Goal: Task Accomplishment & Management: Use online tool/utility

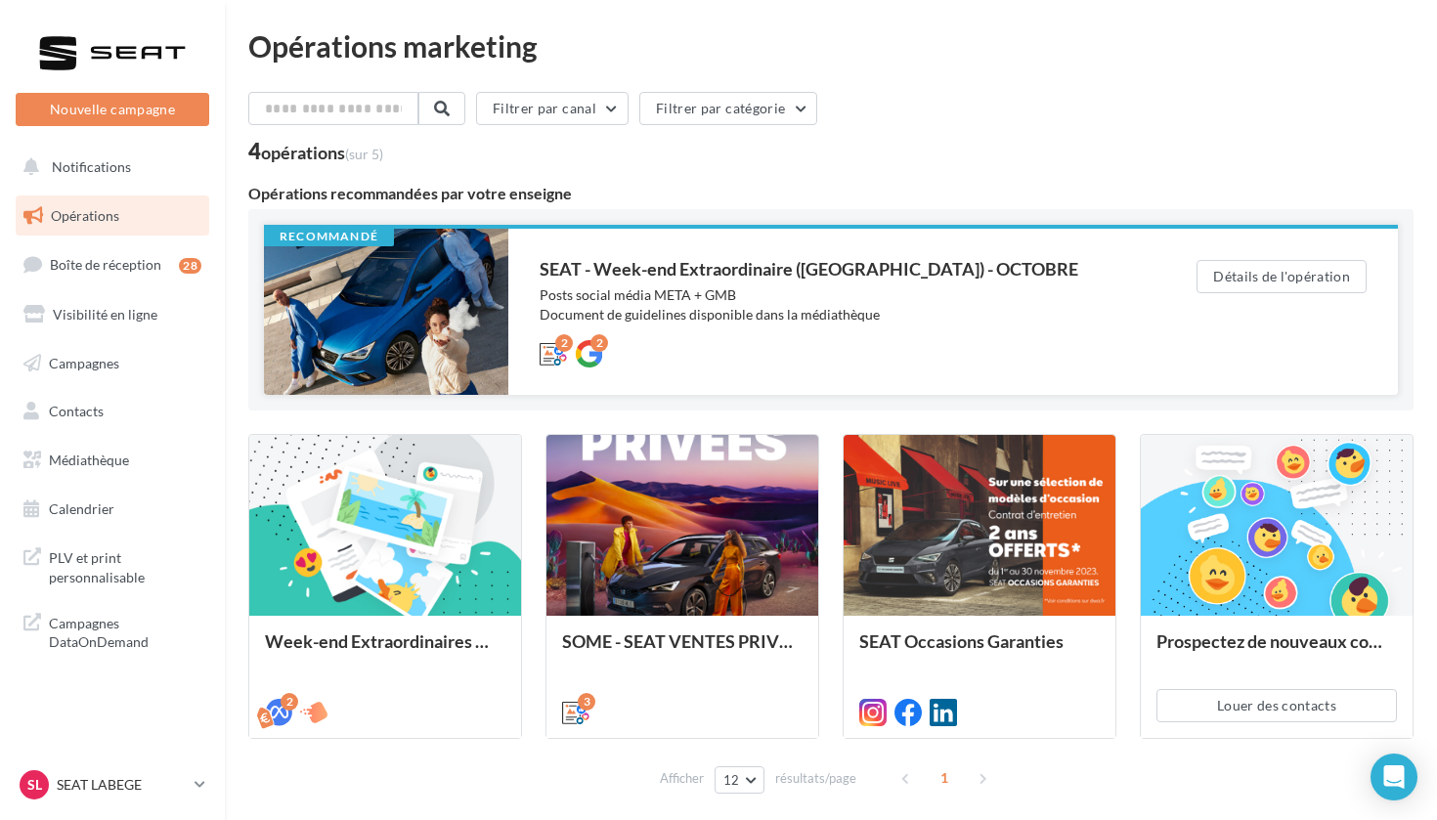
click at [403, 296] on div at bounding box center [386, 312] width 244 height 166
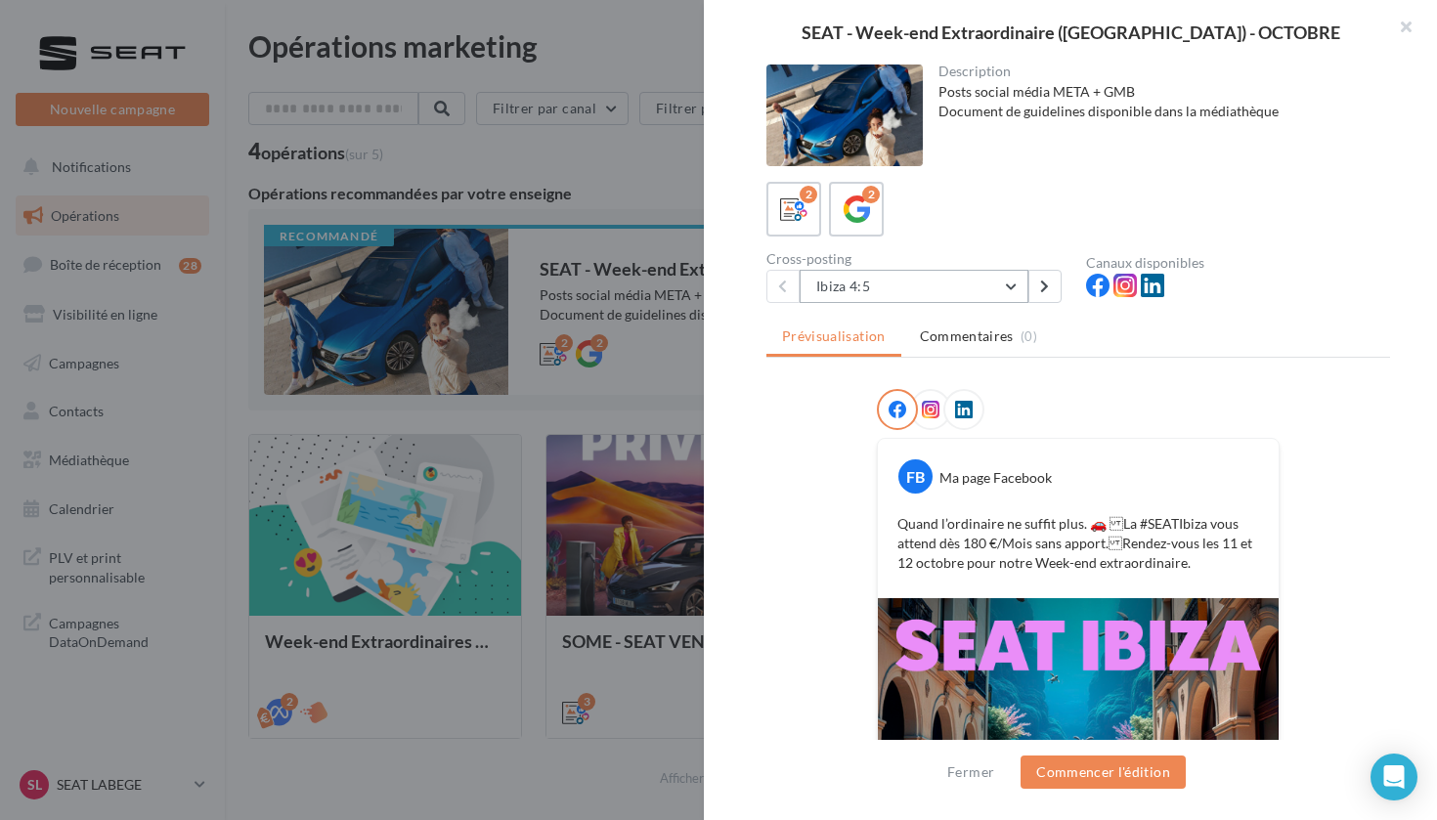
click at [904, 286] on button "Ibiza 4:5" at bounding box center [914, 286] width 229 height 33
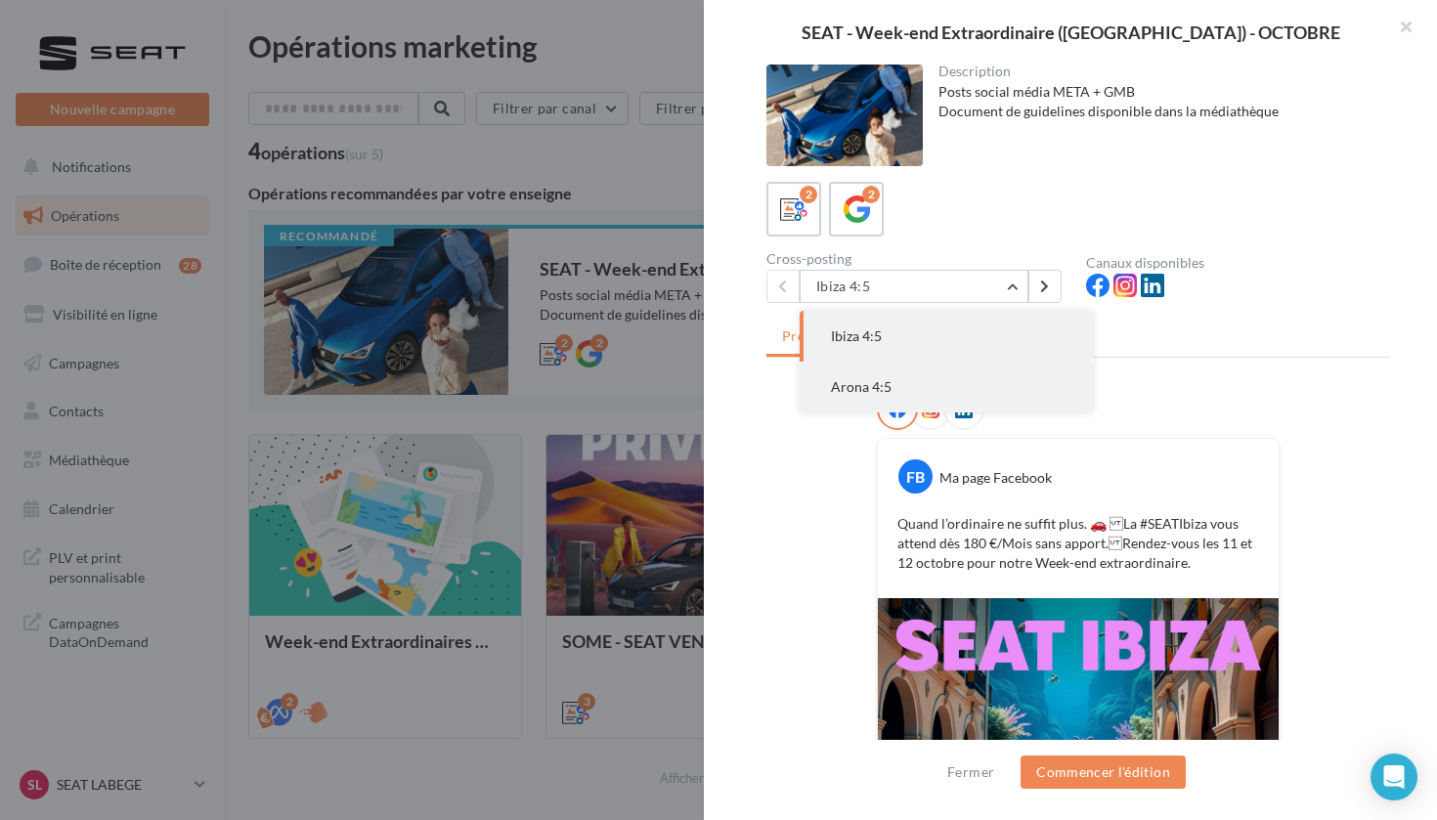
click at [923, 405] on button "Arona 4:5" at bounding box center [946, 387] width 293 height 51
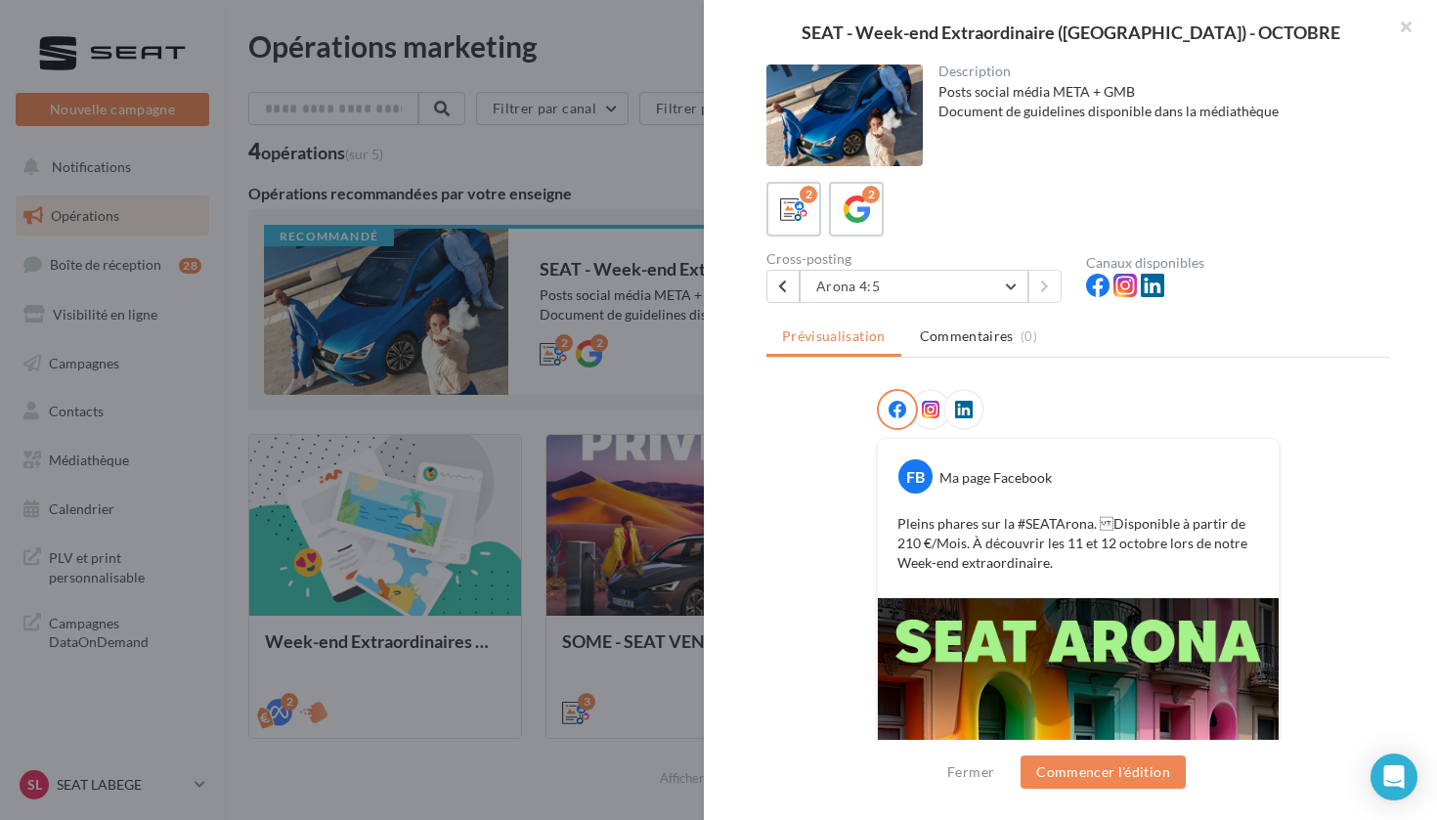
click at [940, 307] on div "Description Posts social média META + GMB Document de guidelines disponible dan…" at bounding box center [1078, 411] width 749 height 693
click at [922, 278] on button "Arona 4:5" at bounding box center [914, 286] width 229 height 33
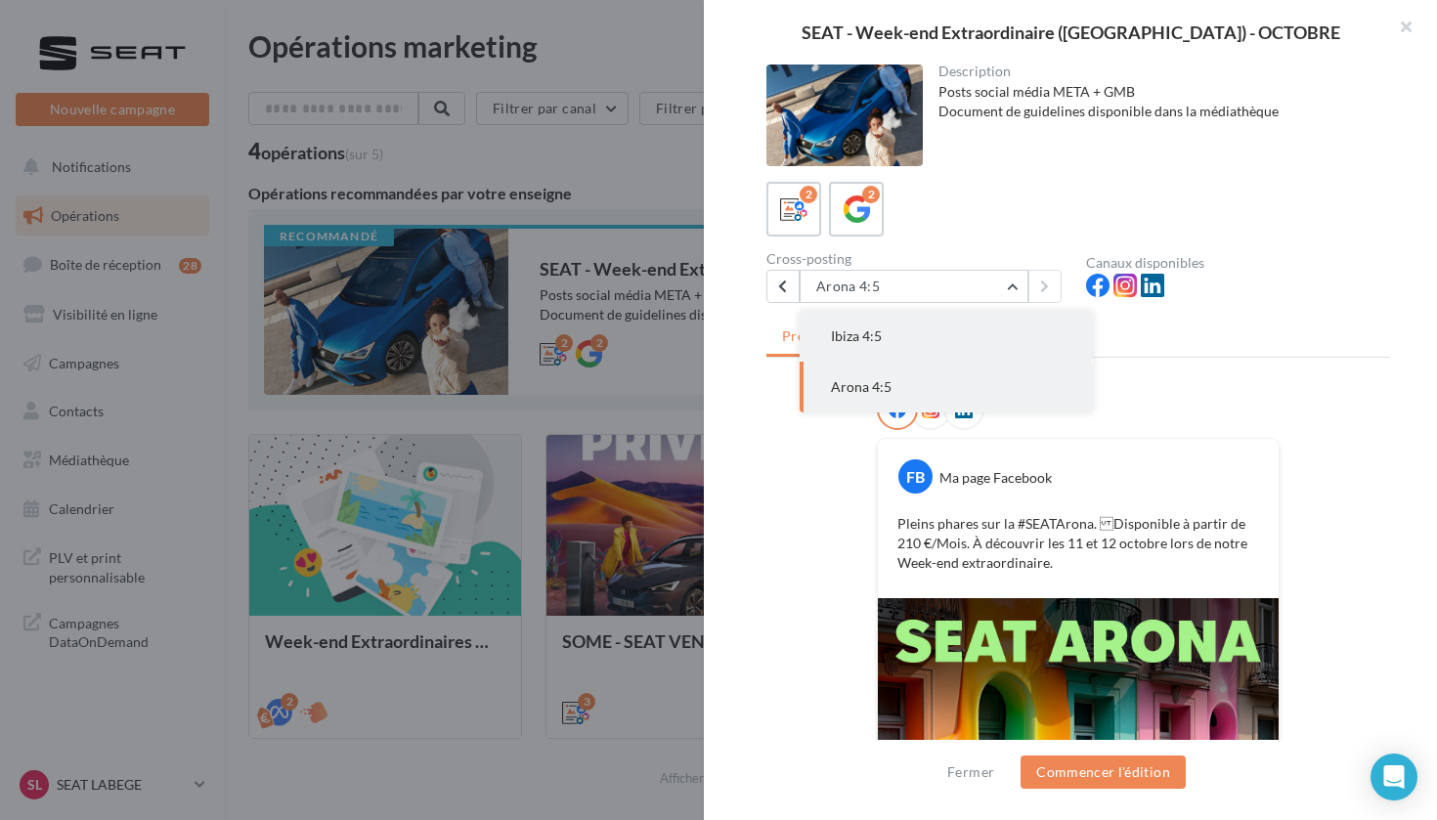
click at [912, 339] on button "Ibiza 4:5" at bounding box center [946, 336] width 293 height 51
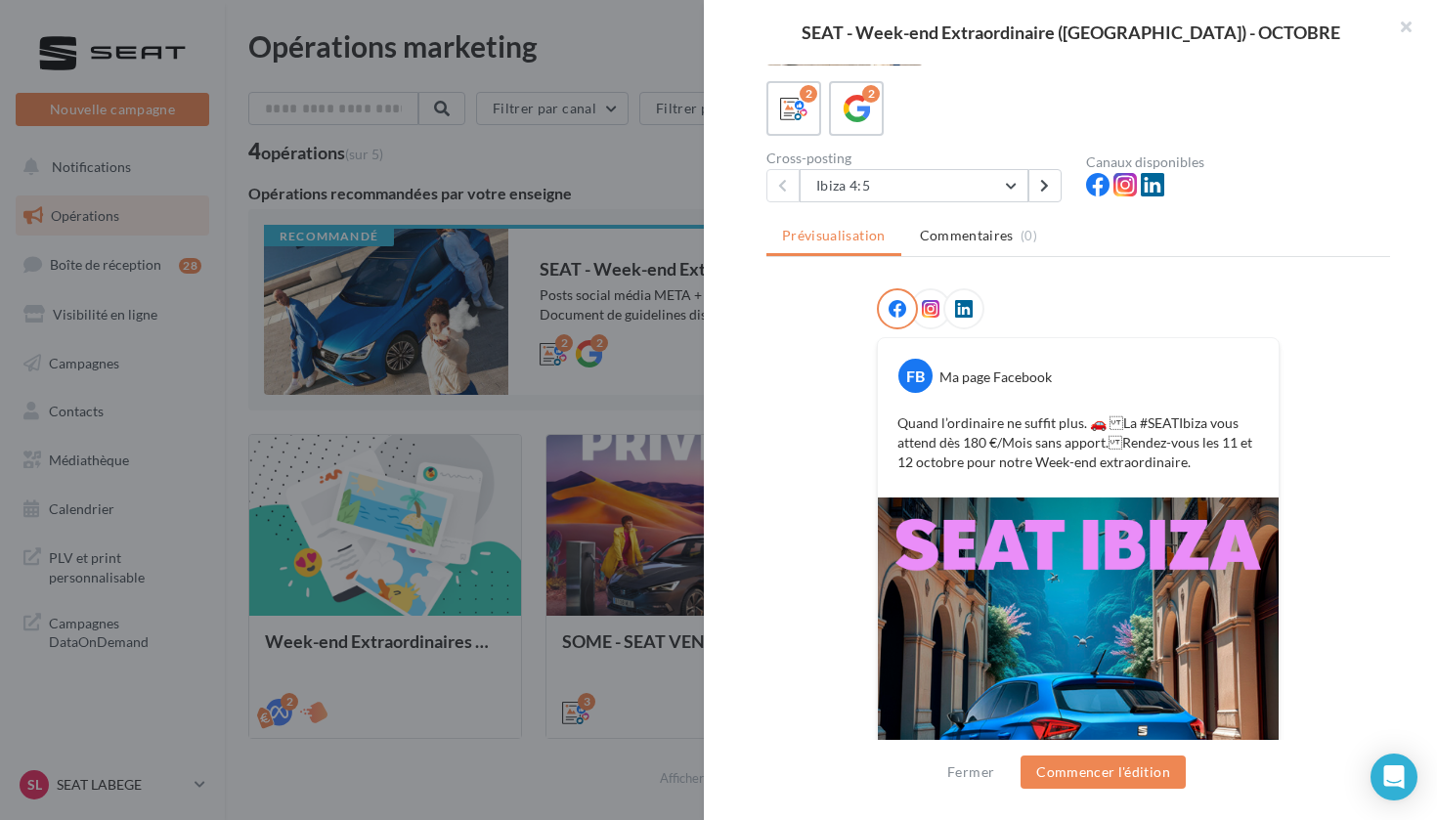
scroll to position [54, 0]
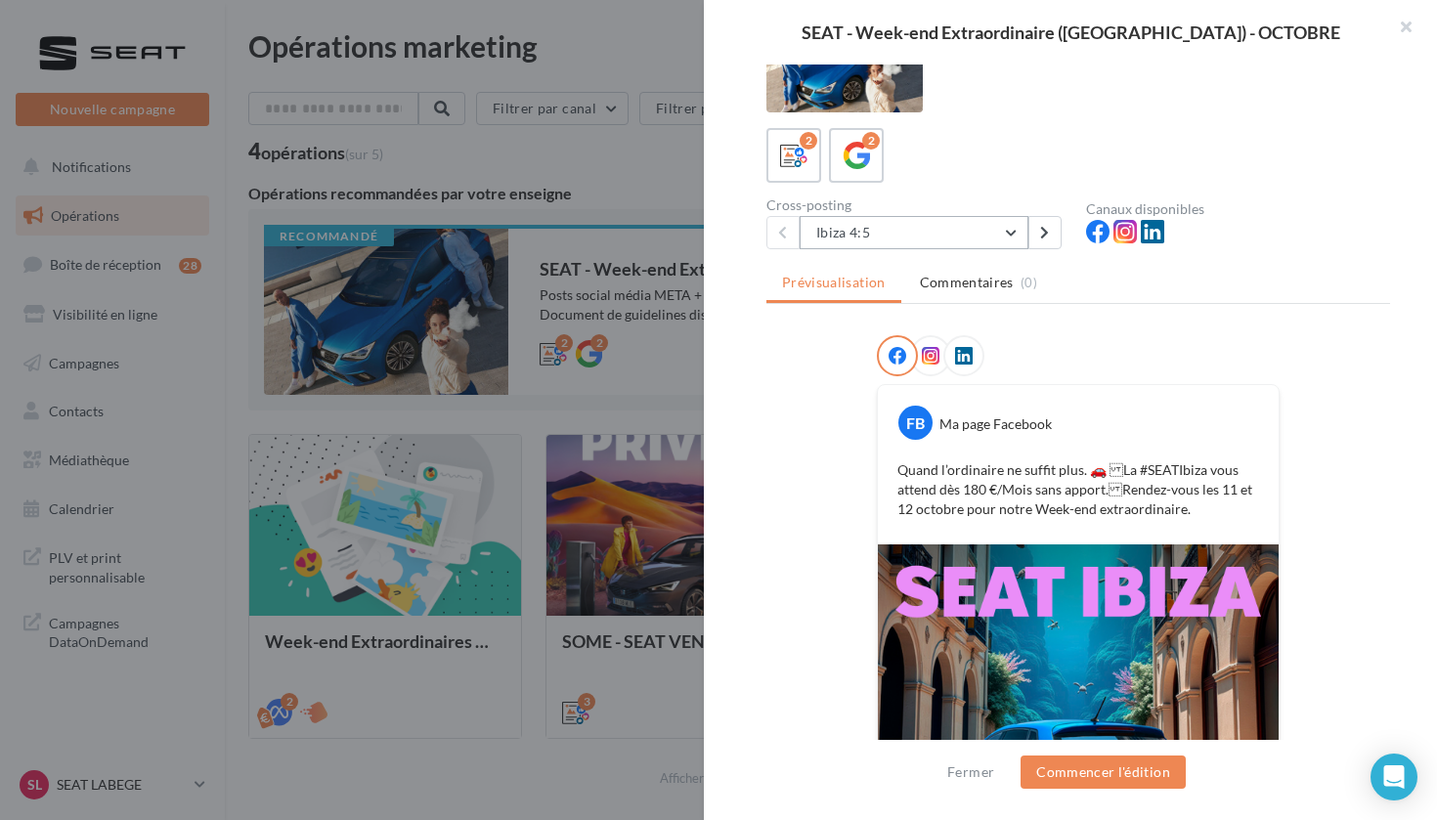
click at [861, 237] on button "Ibiza 4:5" at bounding box center [914, 232] width 229 height 33
click at [862, 336] on span "Arona 4:5" at bounding box center [861, 333] width 61 height 17
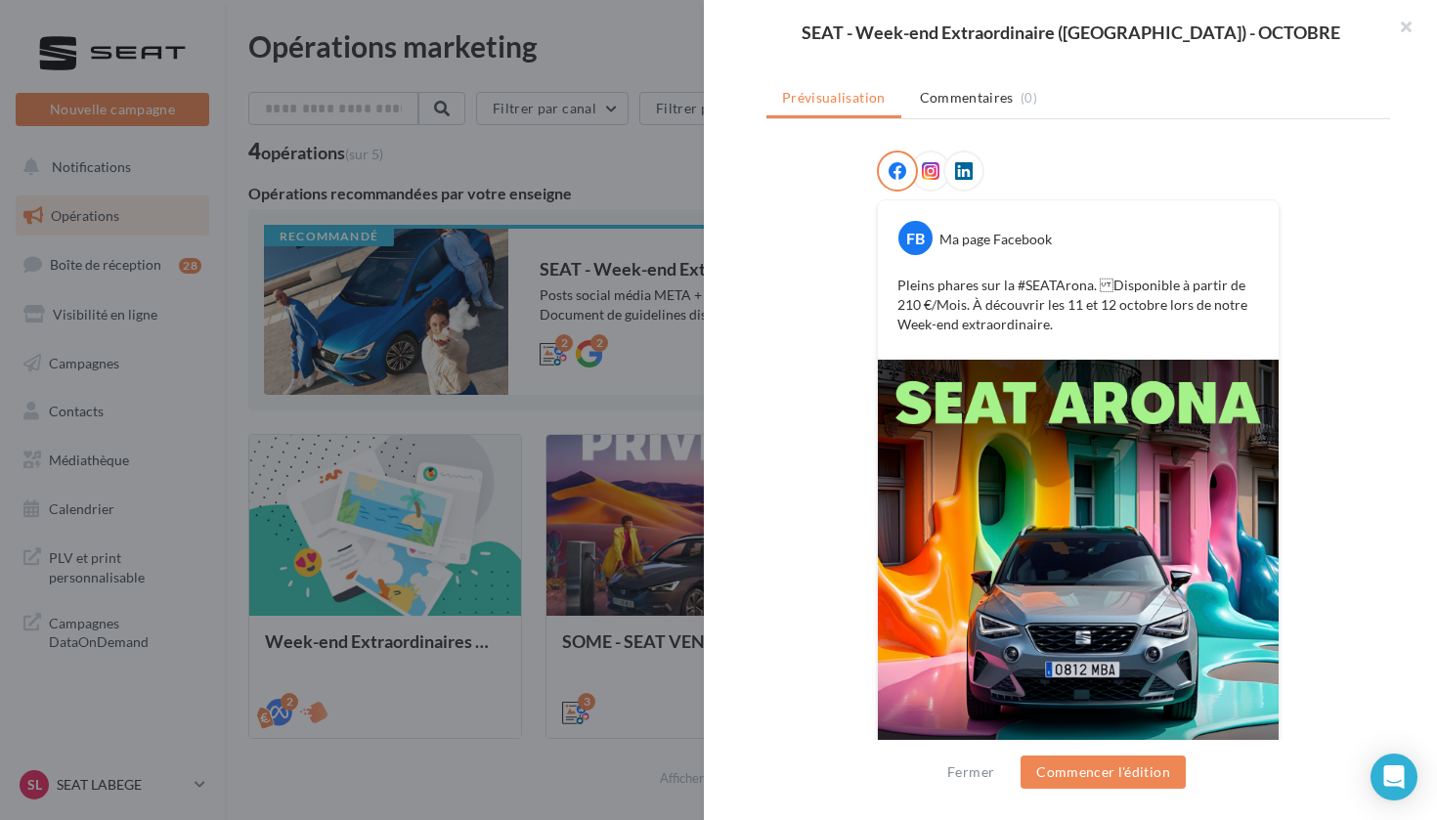
scroll to position [330, 0]
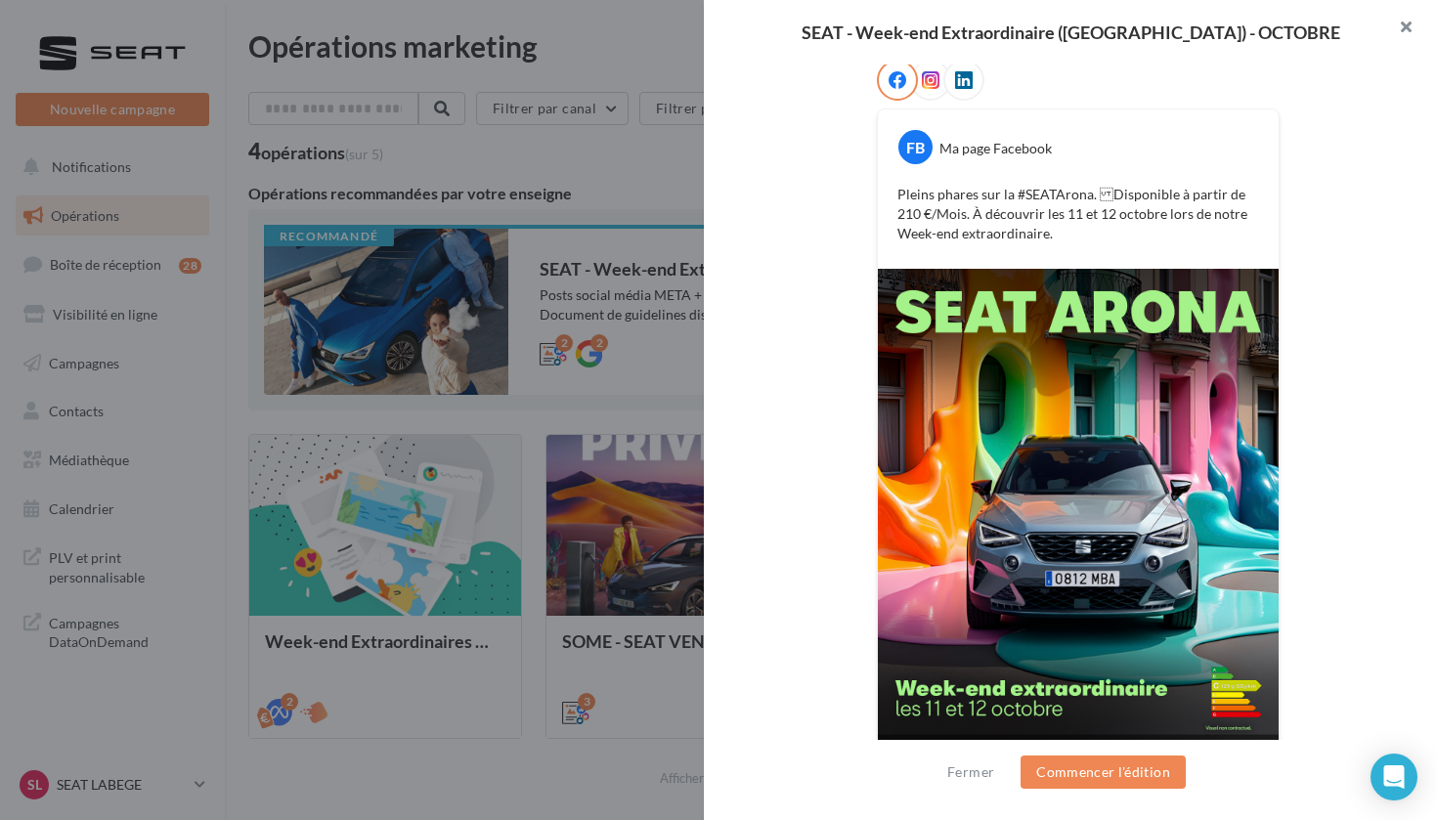
click at [1412, 23] on button "button" at bounding box center [1398, 29] width 78 height 59
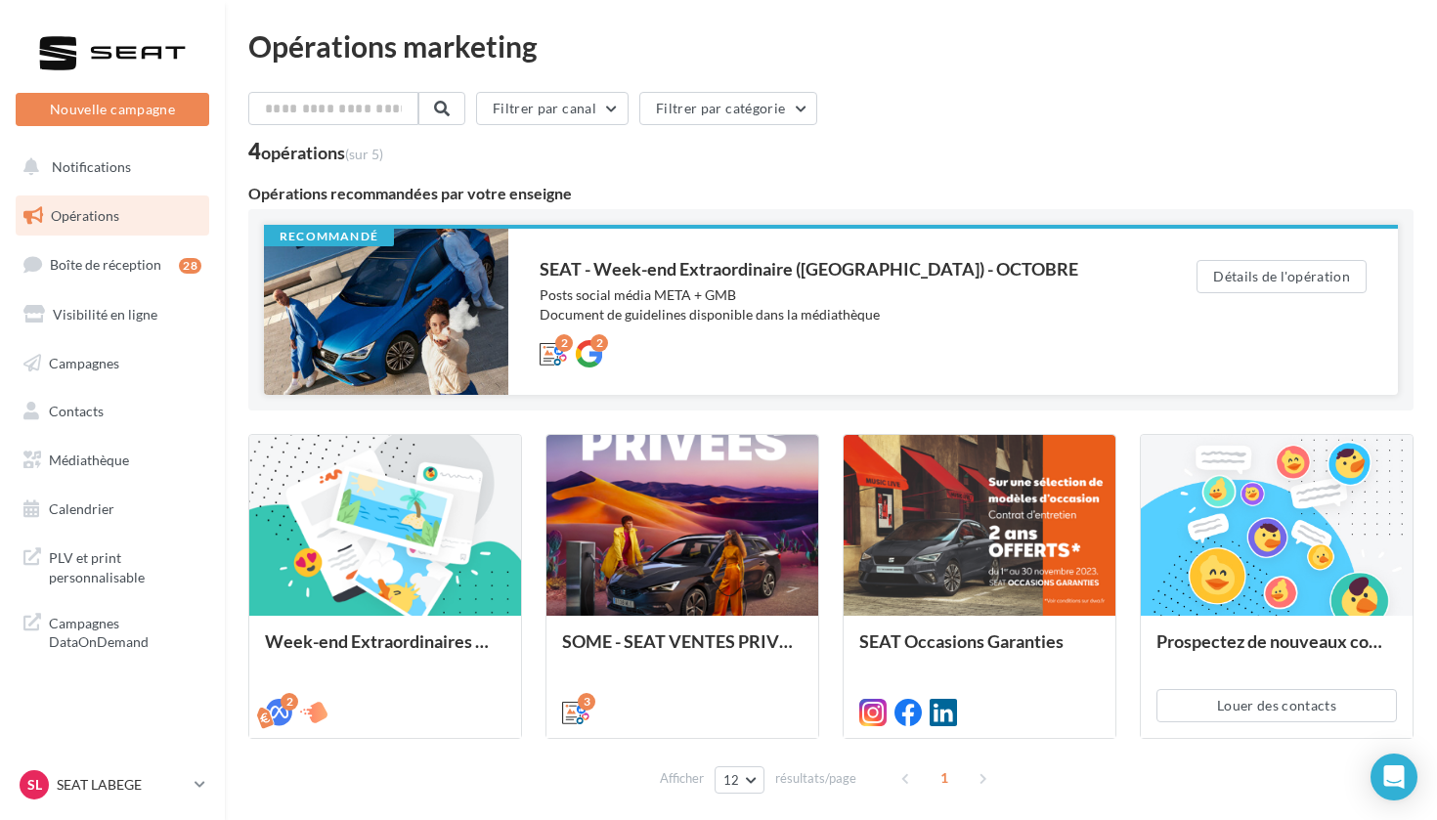
click at [427, 332] on div at bounding box center [386, 312] width 244 height 166
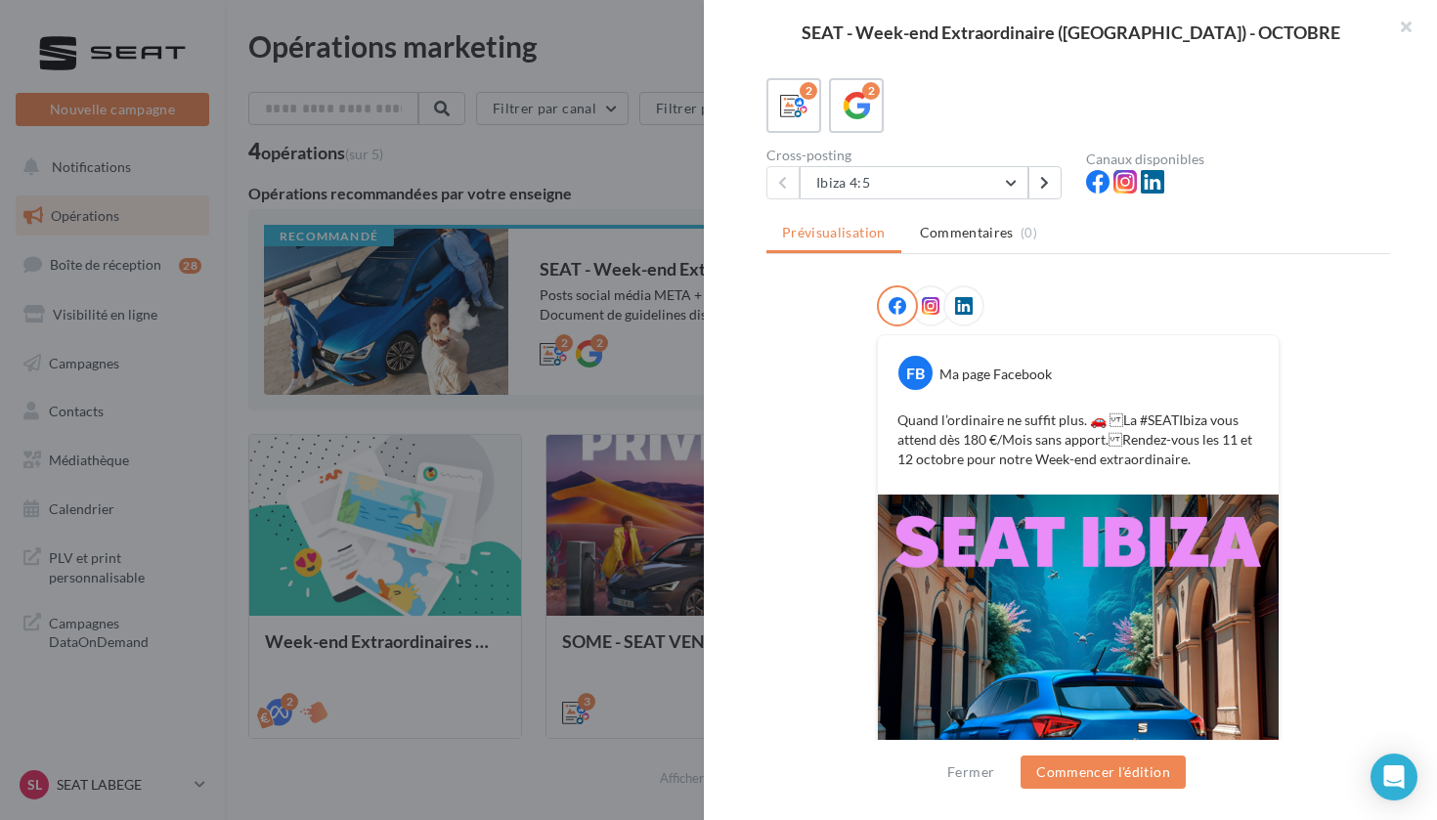
scroll to position [178, 0]
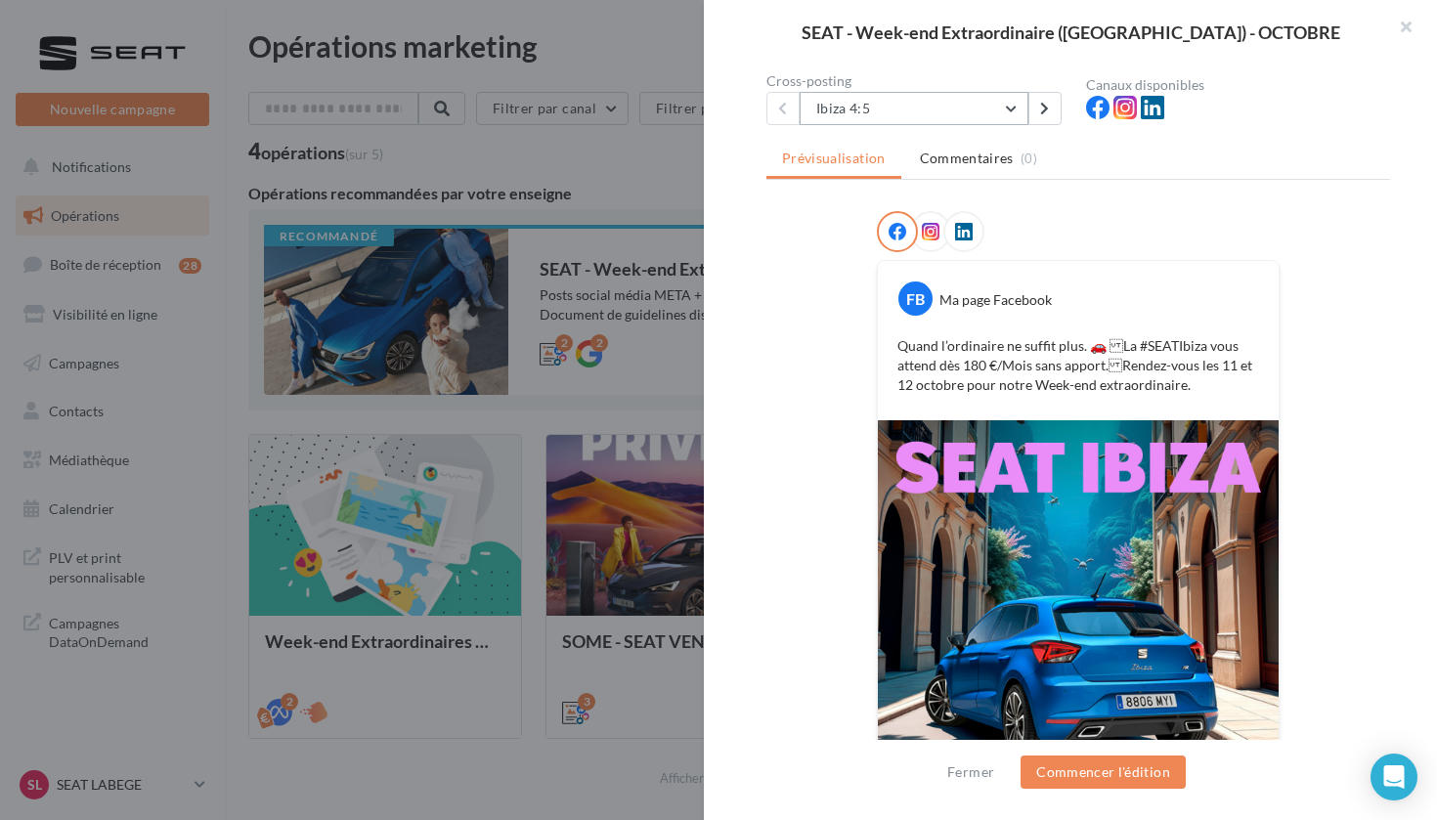
click at [920, 121] on button "Ibiza 4:5" at bounding box center [914, 108] width 229 height 33
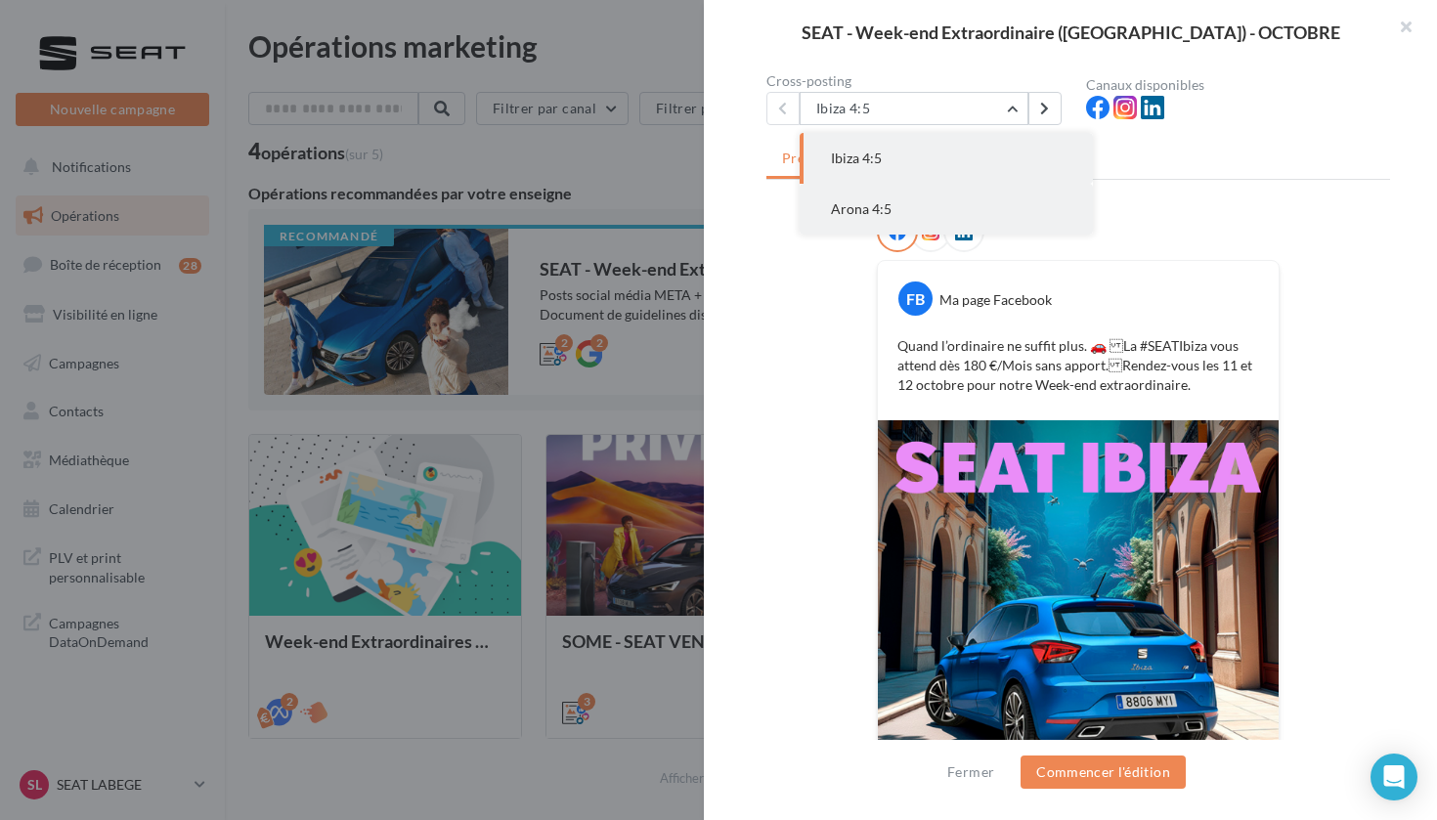
click at [911, 192] on button "Arona 4:5" at bounding box center [946, 209] width 293 height 51
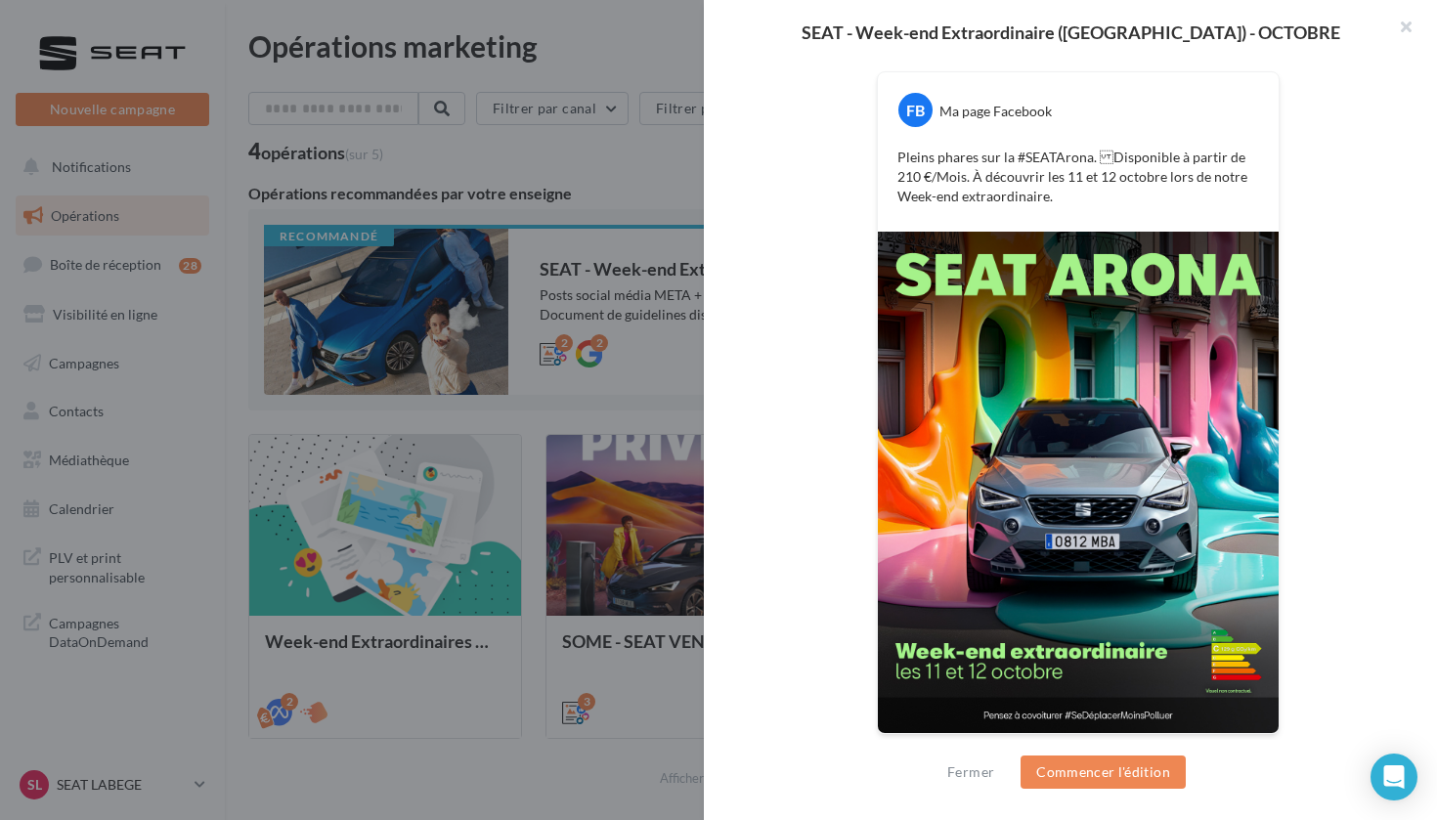
scroll to position [368, 0]
